Goal: Find specific page/section: Find specific page/section

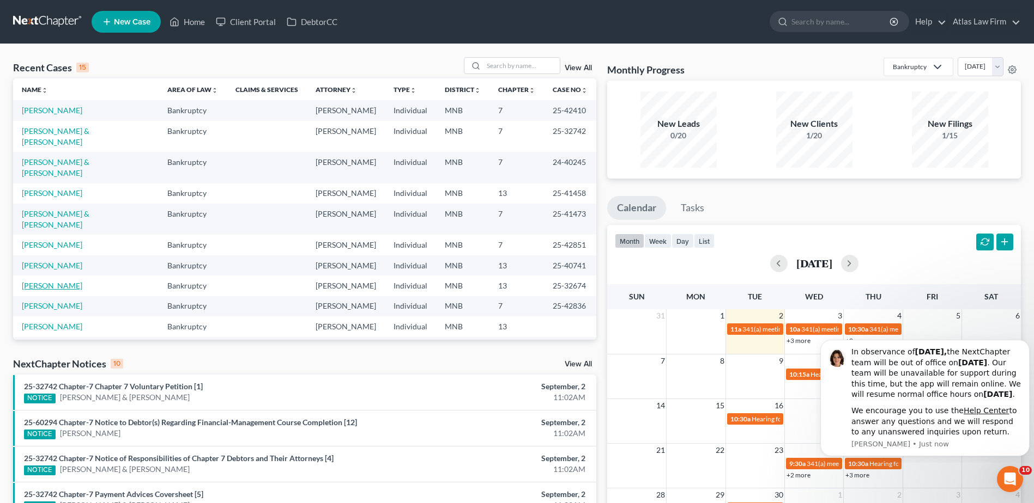
click at [54, 281] on link "[PERSON_NAME]" at bounding box center [52, 285] width 60 height 9
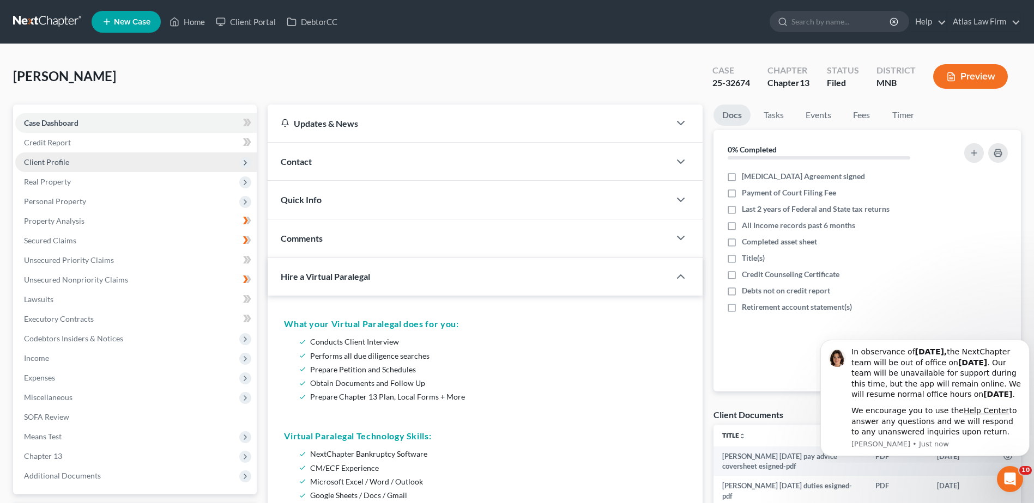
click at [115, 160] on span "Client Profile" at bounding box center [135, 163] width 241 height 20
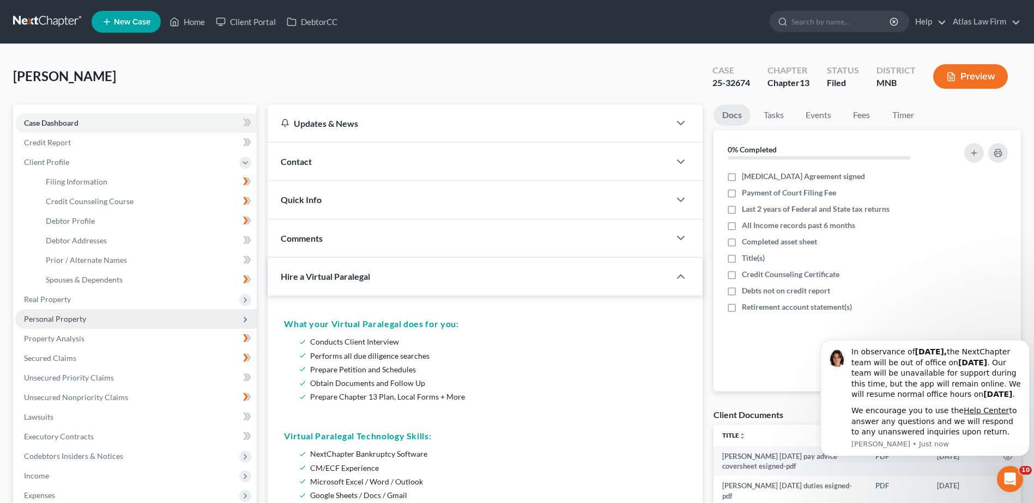
click at [92, 318] on span "Personal Property" at bounding box center [135, 319] width 241 height 20
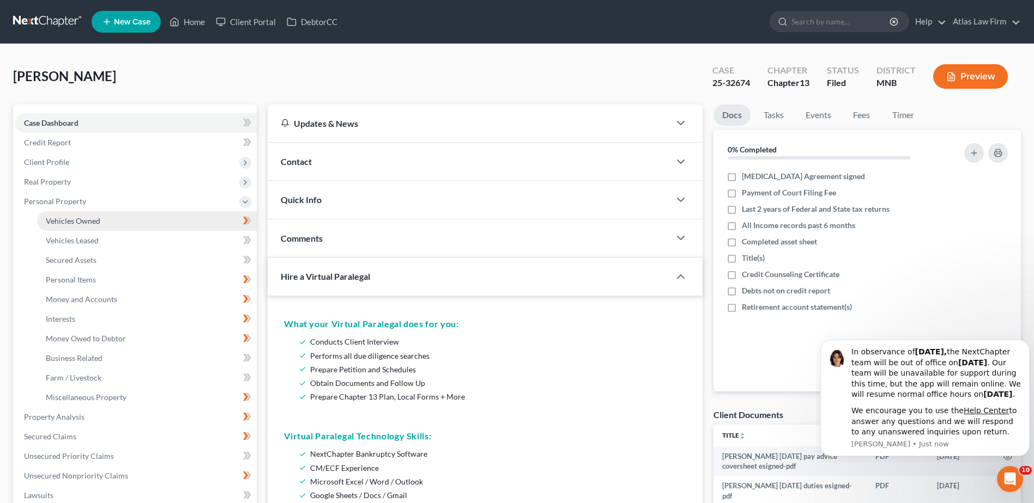
click at [131, 223] on link "Vehicles Owned" at bounding box center [147, 221] width 220 height 20
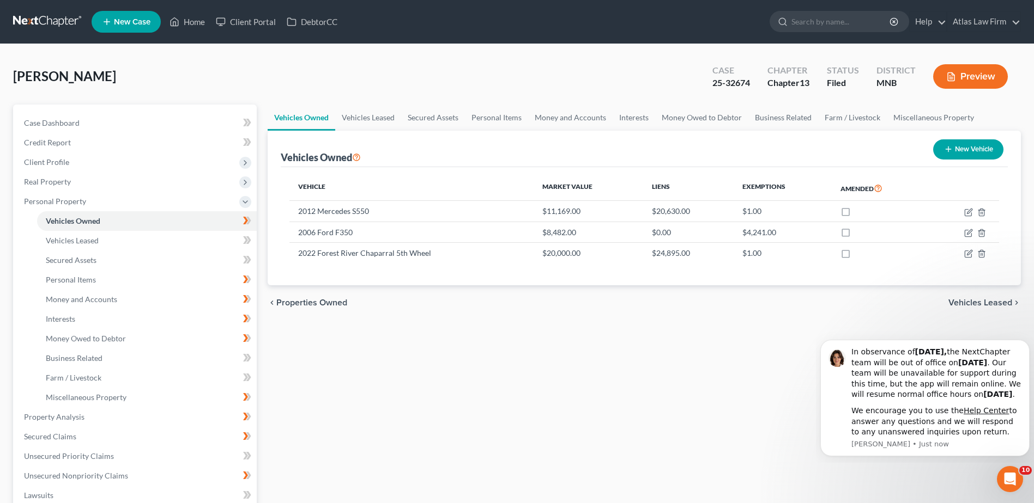
click at [976, 76] on button "Preview" at bounding box center [970, 76] width 75 height 25
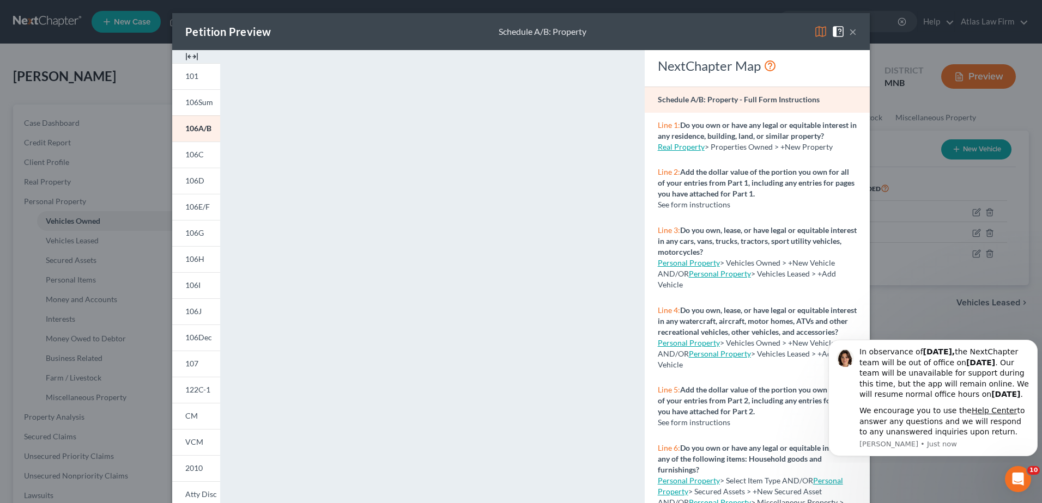
click at [815, 34] on img at bounding box center [820, 31] width 13 height 13
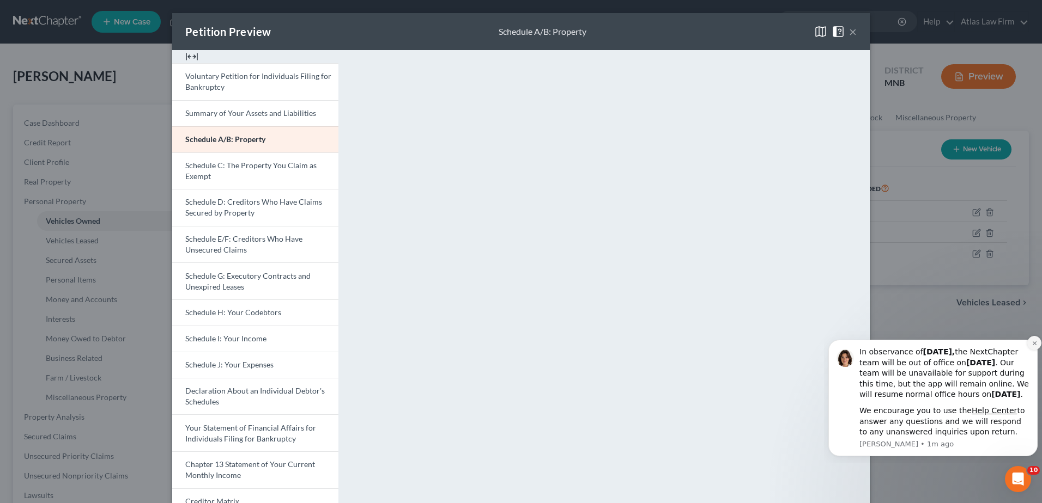
click at [1035, 341] on icon "Dismiss notification" at bounding box center [1034, 343] width 4 height 4
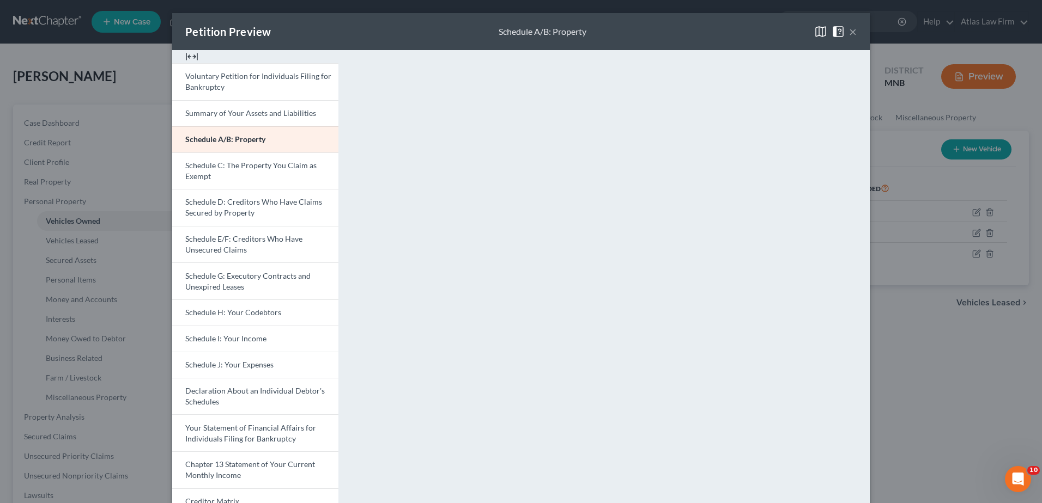
click at [850, 32] on button "×" at bounding box center [853, 31] width 8 height 13
